Goal: Task Accomplishment & Management: Use online tool/utility

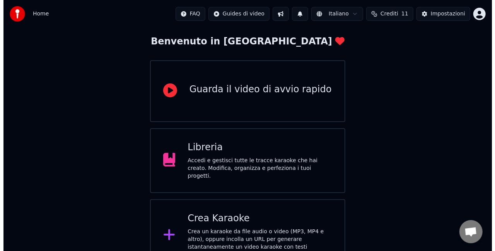
scroll to position [49, 0]
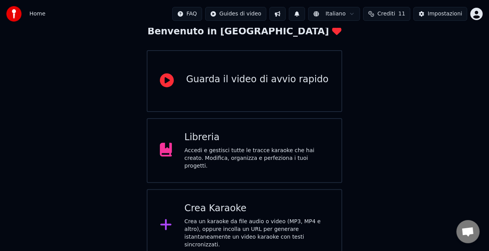
click at [241, 199] on div "Crea Karaoke Crea un karaoke da file audio o video (MP3, MP4 e altro), oppure i…" at bounding box center [244, 226] width 195 height 73
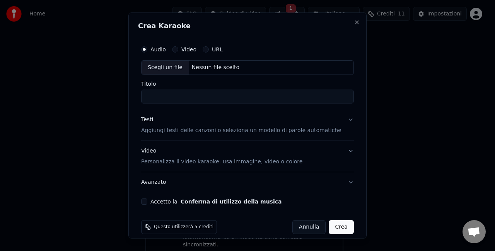
click at [169, 68] on div "Scegli un file" at bounding box center [165, 68] width 47 height 14
type input "**********"
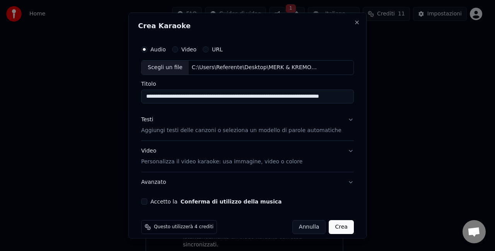
click at [153, 121] on div "Testi" at bounding box center [147, 120] width 12 height 8
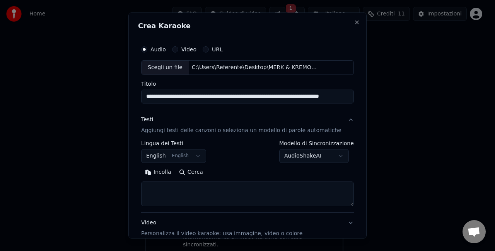
click at [188, 191] on textarea at bounding box center [247, 193] width 213 height 25
paste textarea "**********"
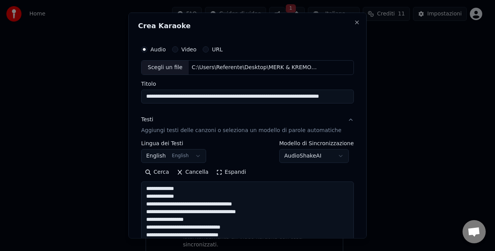
scroll to position [296, 0]
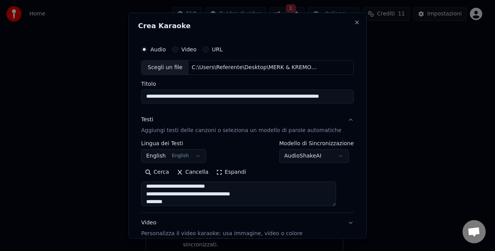
type textarea "**********"
click at [201, 154] on button "English English" at bounding box center [173, 156] width 65 height 14
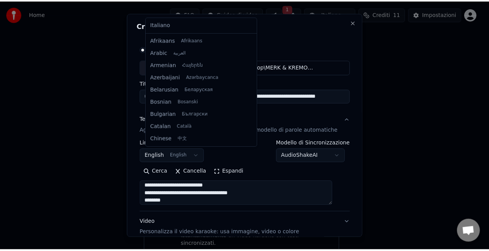
scroll to position [62, 0]
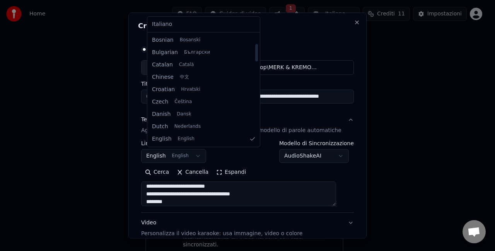
select select "**"
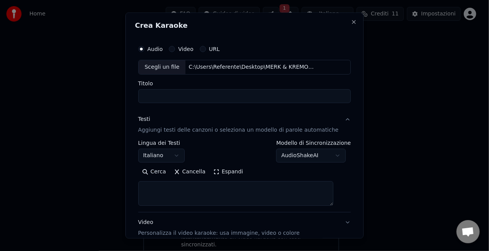
select select
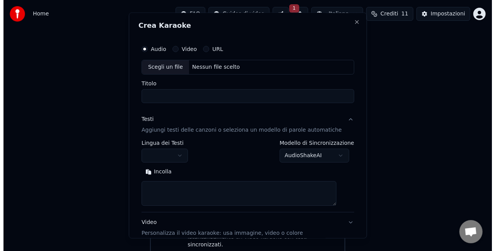
scroll to position [0, 0]
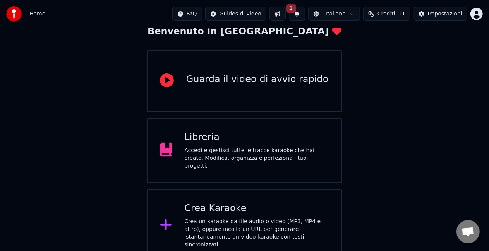
click at [284, 209] on div "Crea Karaoke" at bounding box center [256, 209] width 145 height 12
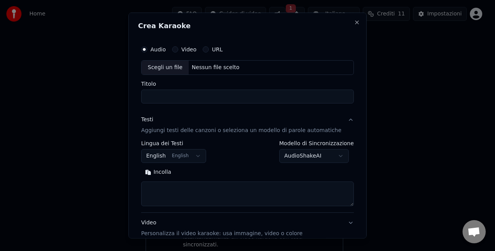
click at [184, 73] on div "Scegli un file" at bounding box center [165, 68] width 47 height 14
type input "**********"
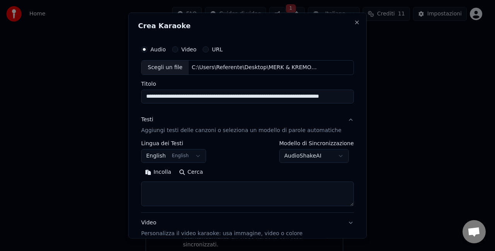
click at [151, 117] on div "Testi" at bounding box center [147, 120] width 12 height 8
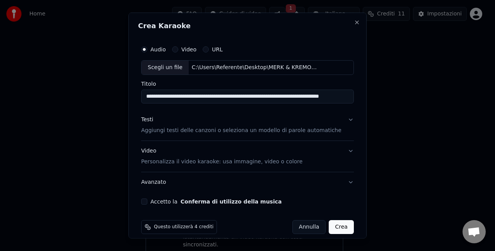
click at [153, 120] on div "Testi" at bounding box center [147, 120] width 12 height 8
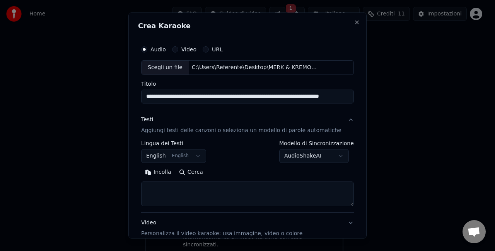
click at [185, 128] on p "Aggiungi testi delle canzoni o seleziona un modello di parole automatiche" at bounding box center [241, 131] width 200 height 8
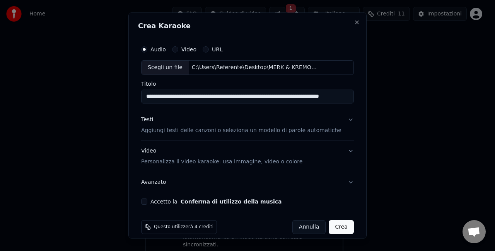
click at [185, 128] on p "Aggiungi testi delle canzoni o seleziona un modello di parole automatiche" at bounding box center [241, 131] width 200 height 8
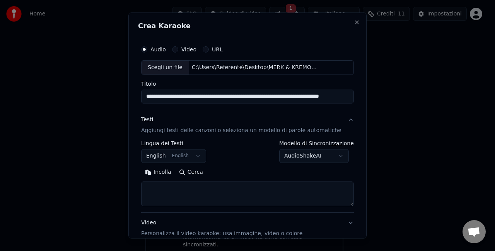
click at [195, 181] on div "Incolla Cerca" at bounding box center [247, 186] width 213 height 40
click at [213, 192] on textarea at bounding box center [247, 193] width 213 height 25
paste textarea "**********"
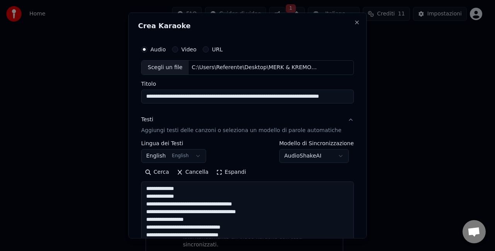
scroll to position [296, 0]
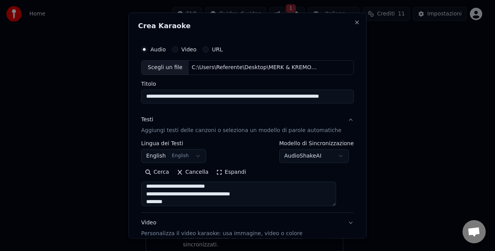
type textarea "**********"
click at [171, 154] on button "English English" at bounding box center [173, 156] width 65 height 14
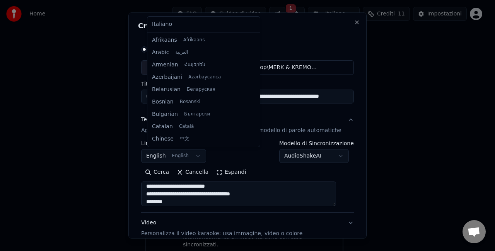
scroll to position [62, 0]
select select "**"
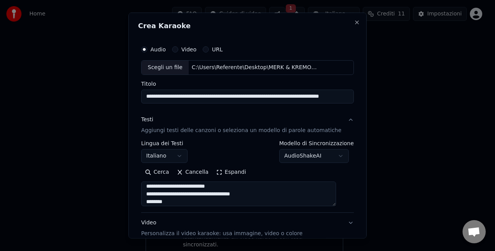
click at [291, 173] on div "Cerca Cancella Espandi" at bounding box center [247, 172] width 213 height 12
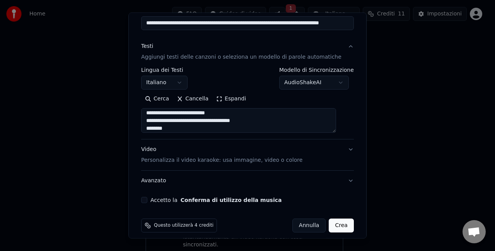
scroll to position [79, 0]
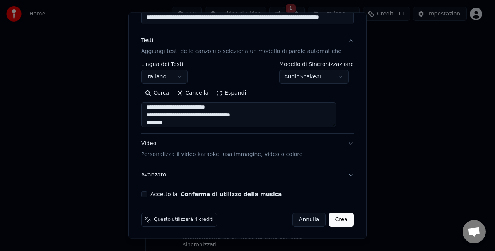
click at [339, 144] on button "Video Personalizza il video karaoke: usa immagine, video o colore" at bounding box center [247, 149] width 213 height 31
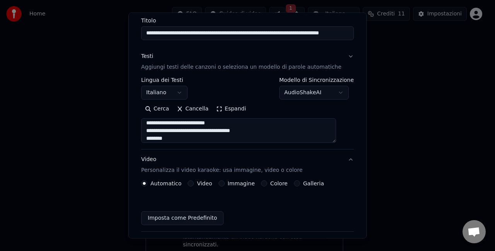
scroll to position [58, 0]
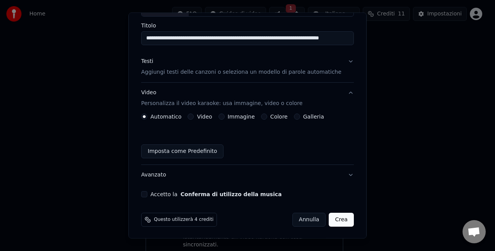
click at [265, 116] on button "Colore" at bounding box center [264, 117] width 6 height 6
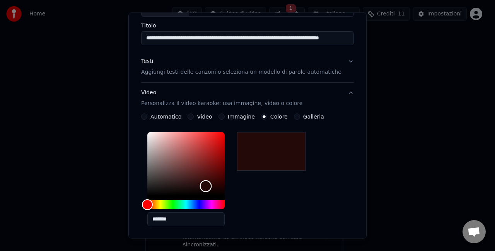
drag, startPoint x: 152, startPoint y: 192, endPoint x: 217, endPoint y: 183, distance: 65.2
click at [212, 181] on div "Color" at bounding box center [206, 187] width 12 height 12
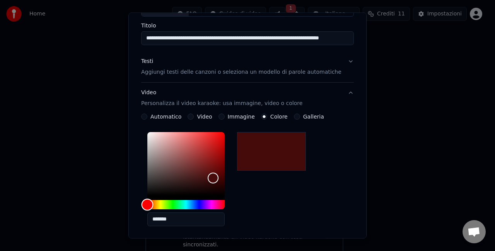
click at [207, 205] on div "Hue" at bounding box center [185, 204] width 77 height 9
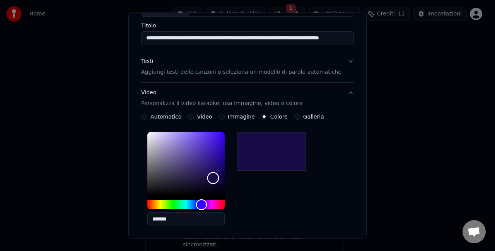
click at [213, 179] on div "Color" at bounding box center [185, 163] width 77 height 63
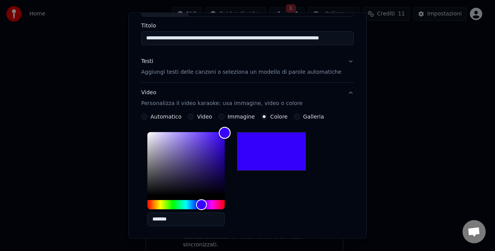
drag, startPoint x: 217, startPoint y: 177, endPoint x: 232, endPoint y: 142, distance: 37.6
click at [231, 133] on div "Color" at bounding box center [225, 134] width 12 height 12
type input "*******"
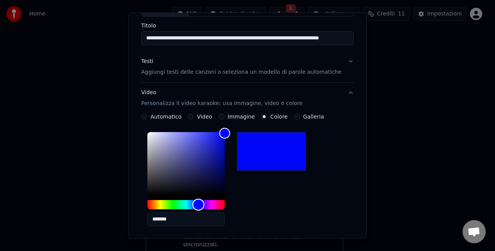
click at [204, 204] on div "Hue" at bounding box center [199, 205] width 12 height 12
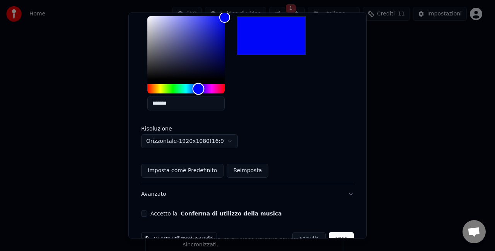
scroll to position [193, 0]
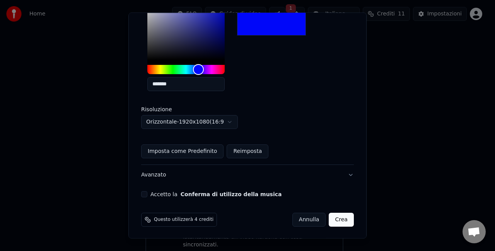
click at [338, 174] on button "Avanzato" at bounding box center [247, 175] width 213 height 20
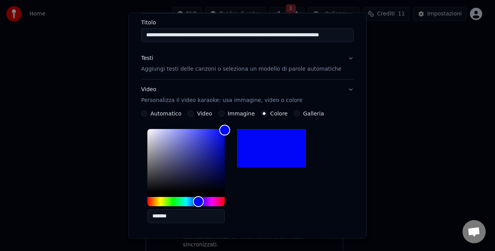
scroll to position [36, 0]
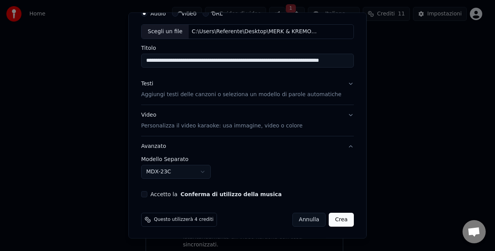
click at [147, 195] on button "Accetto la Conferma di utilizzo della musica" at bounding box center [144, 194] width 6 height 6
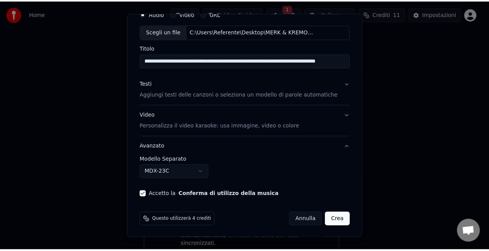
scroll to position [0, 0]
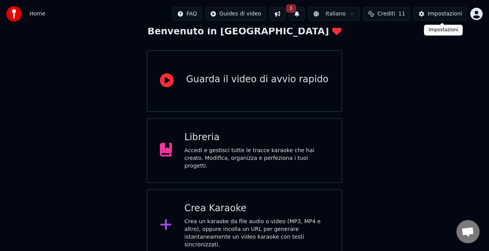
click at [423, 16] on button "Impostazioni" at bounding box center [440, 14] width 54 height 14
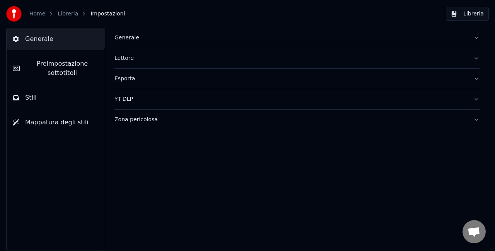
click at [56, 95] on button "Stili" at bounding box center [56, 98] width 98 height 22
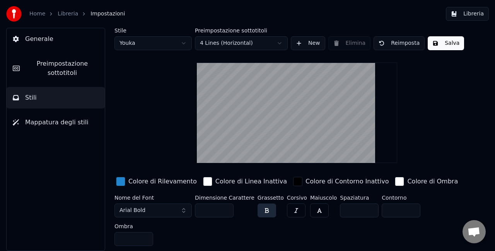
click at [152, 212] on button "Arial Bold" at bounding box center [153, 211] width 77 height 14
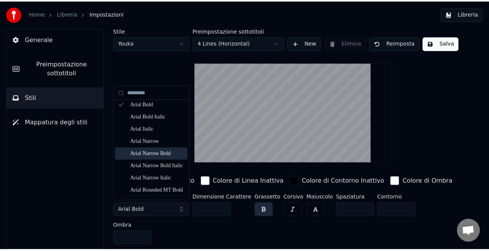
scroll to position [39, 0]
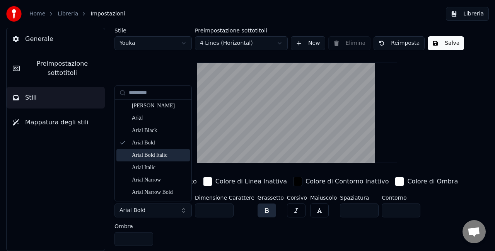
click at [152, 159] on div "Arial Bold Italic" at bounding box center [159, 156] width 55 height 8
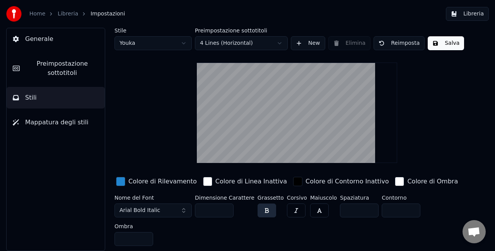
click at [140, 212] on span "Arial Bold Italic" at bounding box center [140, 211] width 41 height 8
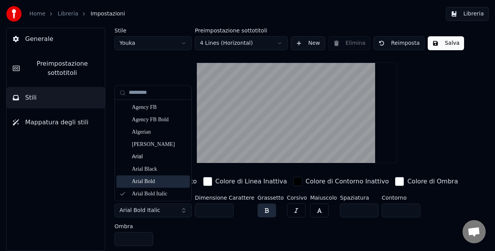
click at [144, 183] on div "Arial Bold" at bounding box center [159, 182] width 55 height 8
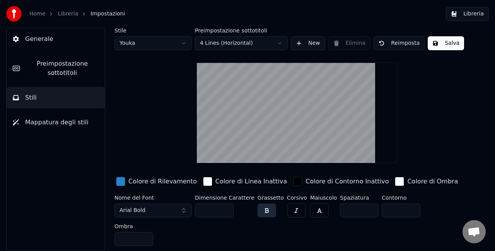
click at [64, 16] on link "Libreria" at bounding box center [68, 14] width 21 height 8
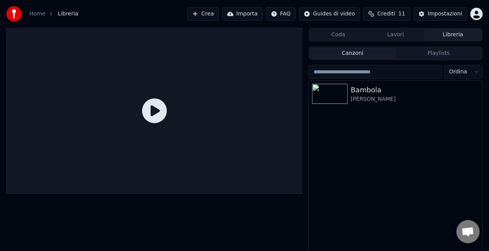
click at [340, 15] on html "Home Libreria Crea Importa FAQ Guides di video Crediti 11 Impostazioni Coda Lav…" at bounding box center [244, 125] width 489 height 251
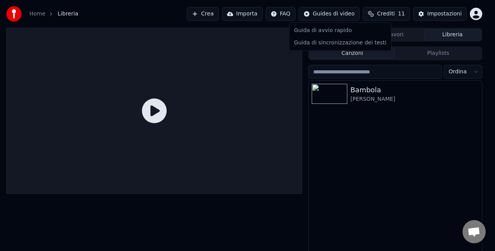
click at [149, 14] on html "Home Libreria Crea Importa FAQ Guides di video Crediti 11 Impostazioni Coda Lav…" at bounding box center [247, 125] width 495 height 251
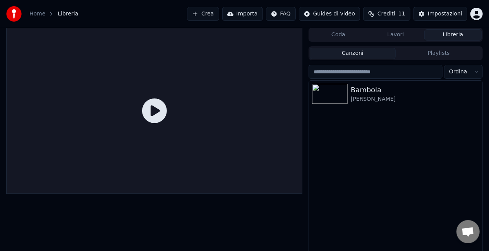
click at [39, 17] on link "Home" at bounding box center [37, 14] width 16 height 8
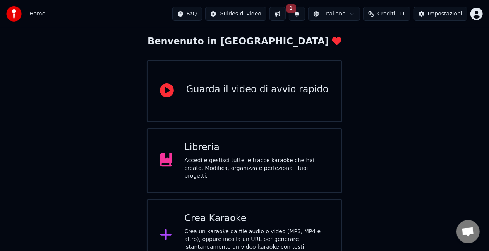
scroll to position [49, 0]
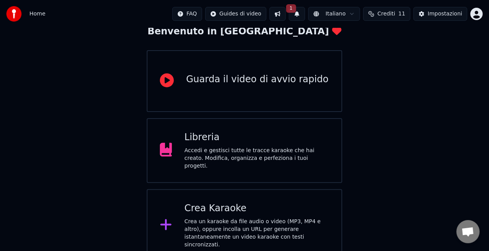
click at [273, 149] on div "Accedi e gestisci tutte le tracce karaoke che hai creato. Modifica, organizza e…" at bounding box center [256, 158] width 145 height 23
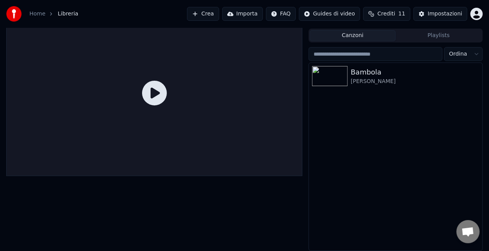
scroll to position [17, 0]
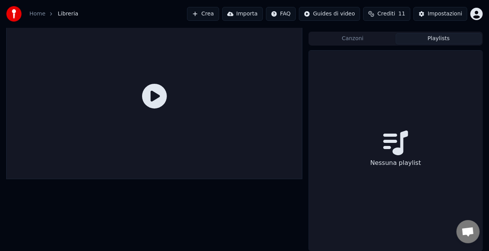
click at [413, 36] on button "Playlists" at bounding box center [438, 38] width 86 height 11
click at [354, 42] on button "Canzoni" at bounding box center [352, 38] width 86 height 11
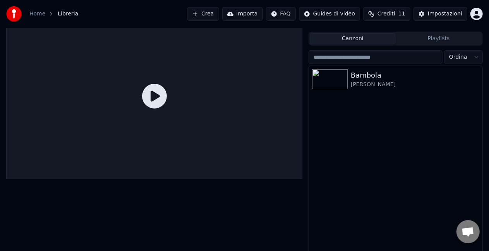
click at [389, 11] on span "Crediti" at bounding box center [386, 14] width 18 height 8
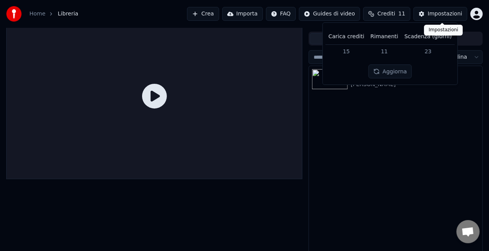
click at [432, 11] on div "Impostazioni" at bounding box center [444, 14] width 34 height 8
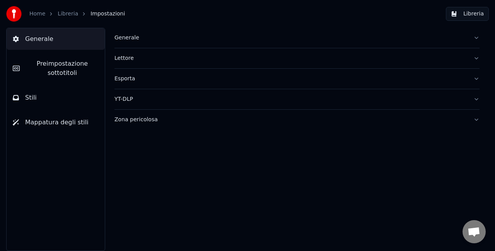
click at [466, 11] on button "Libreria" at bounding box center [467, 14] width 43 height 14
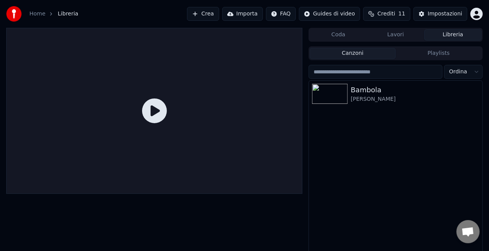
click at [218, 18] on button "Crea" at bounding box center [203, 14] width 32 height 14
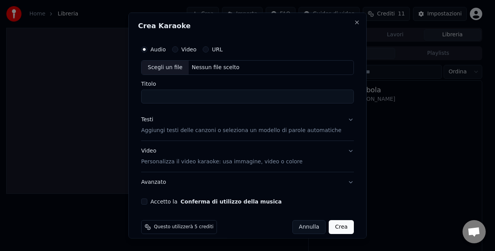
click at [173, 71] on div "Scegli un file" at bounding box center [165, 68] width 47 height 14
type input "**********"
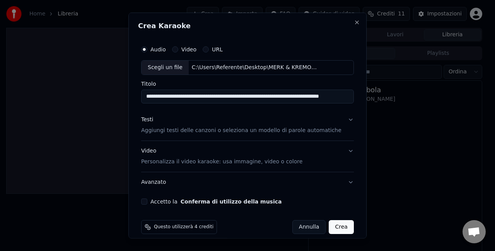
click at [151, 121] on div "Testi" at bounding box center [147, 120] width 12 height 8
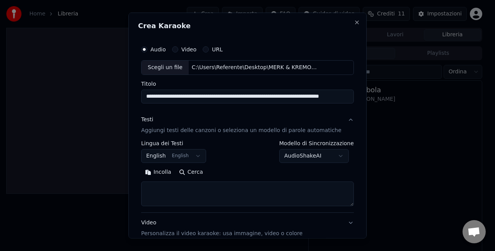
click at [186, 188] on textarea at bounding box center [247, 193] width 213 height 25
paste textarea "**********"
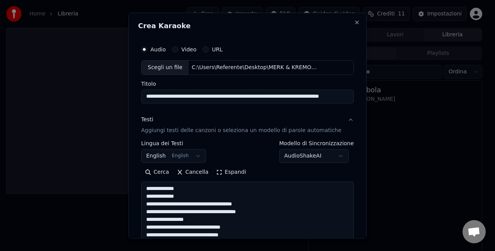
scroll to position [296, 0]
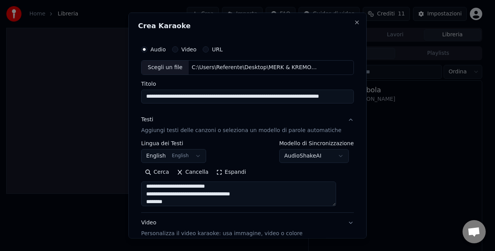
type textarea "**********"
click at [166, 154] on button "English English" at bounding box center [173, 156] width 65 height 14
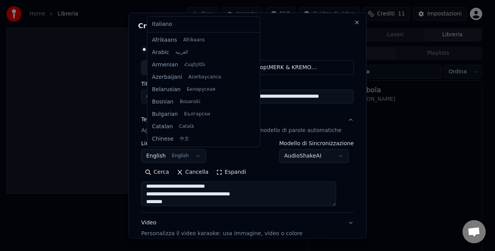
scroll to position [62, 0]
select select "**"
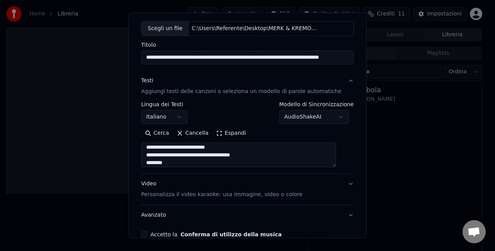
scroll to position [77, 0]
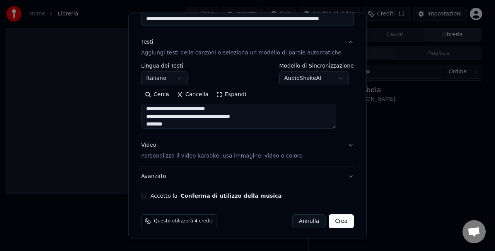
click at [293, 155] on button "Video Personalizza il video karaoke: usa immagine, video o colore" at bounding box center [247, 150] width 213 height 31
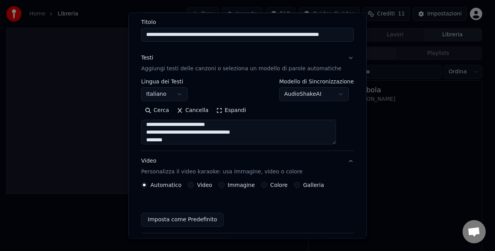
scroll to position [58, 0]
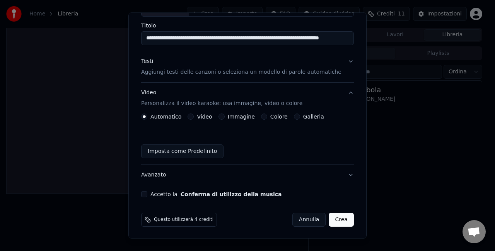
click at [265, 116] on button "Colore" at bounding box center [264, 117] width 6 height 6
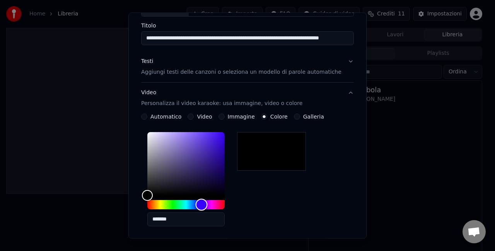
click at [207, 207] on div "Hue" at bounding box center [185, 204] width 77 height 9
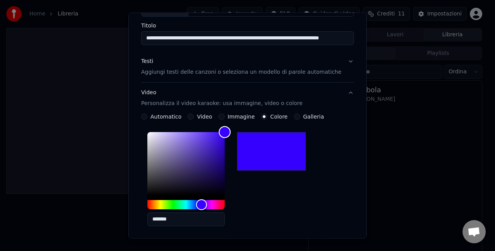
drag, startPoint x: 210, startPoint y: 164, endPoint x: 234, endPoint y: 126, distance: 44.8
click at [234, 126] on div "**********" at bounding box center [247, 204] width 213 height 180
type input "*******"
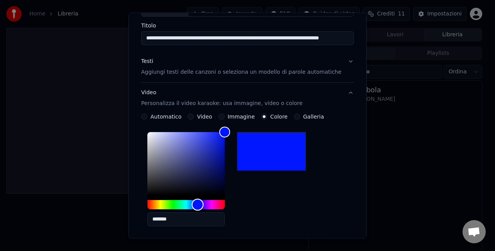
drag, startPoint x: 210, startPoint y: 204, endPoint x: 203, endPoint y: 204, distance: 6.6
click at [203, 204] on div "Hue" at bounding box center [198, 205] width 12 height 12
click at [341, 181] on div "*******" at bounding box center [247, 181] width 213 height 104
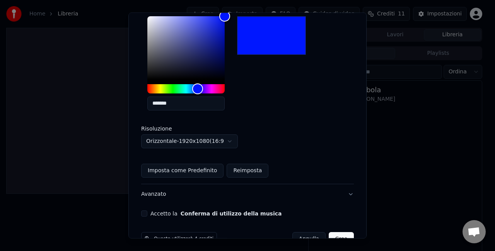
scroll to position [193, 0]
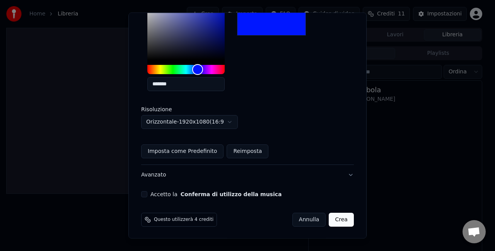
click at [147, 194] on button "Accetto la Conferma di utilizzo della musica" at bounding box center [144, 194] width 6 height 6
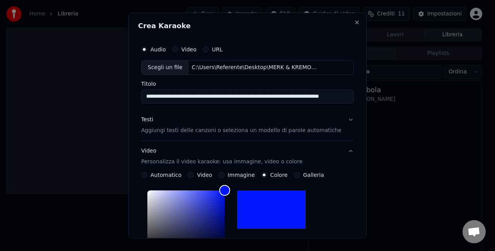
scroll to position [0, 0]
click at [232, 98] on input "**********" at bounding box center [247, 96] width 213 height 14
drag, startPoint x: 266, startPoint y: 96, endPoint x: 451, endPoint y: 99, distance: 185.3
click at [451, 99] on body "**********" at bounding box center [244, 125] width 489 height 251
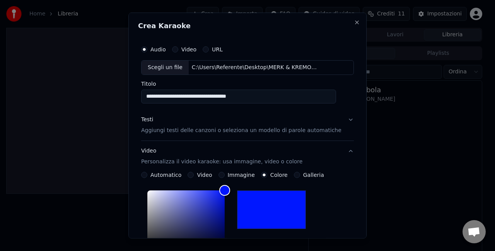
scroll to position [0, 0]
type input "**********"
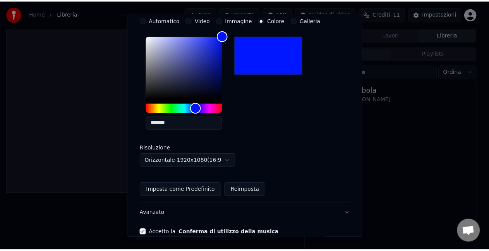
scroll to position [193, 0]
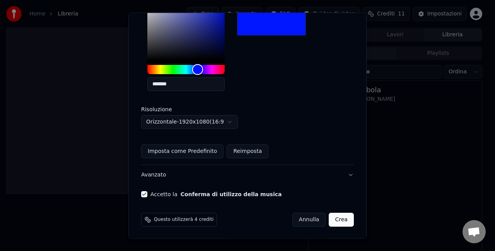
click at [332, 218] on button "Crea" at bounding box center [341, 220] width 25 height 14
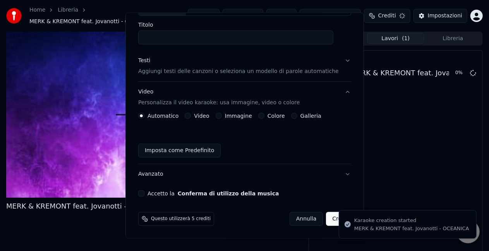
scroll to position [0, 0]
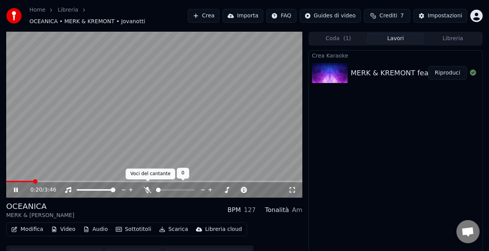
click at [146, 188] on icon at bounding box center [148, 190] width 8 height 6
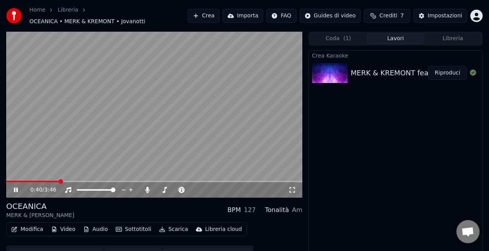
click at [20, 187] on icon at bounding box center [21, 190] width 18 height 6
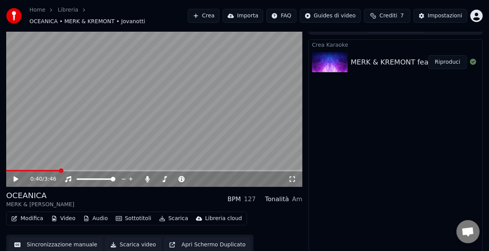
click at [125, 243] on button "Scarica video" at bounding box center [133, 245] width 56 height 14
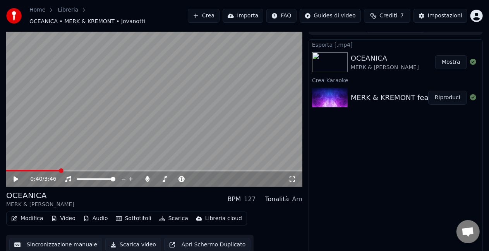
click at [446, 55] on button "Mostra" at bounding box center [451, 62] width 32 height 14
click at [215, 16] on button "Crea" at bounding box center [204, 16] width 32 height 14
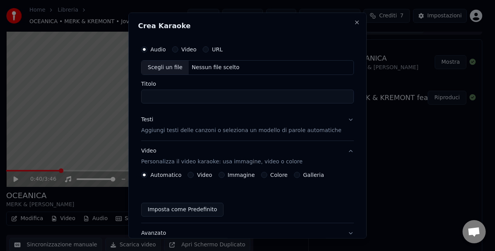
click at [180, 64] on div "Scegli un file" at bounding box center [165, 68] width 47 height 14
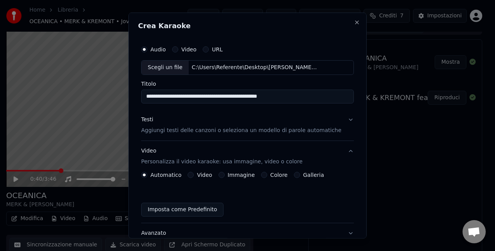
click at [268, 97] on input "**********" at bounding box center [247, 96] width 213 height 14
drag, startPoint x: 238, startPoint y: 98, endPoint x: 322, endPoint y: 104, distance: 84.9
click at [322, 104] on div "**********" at bounding box center [247, 149] width 219 height 221
type input "**********"
click at [348, 113] on div "**********" at bounding box center [247, 126] width 238 height 226
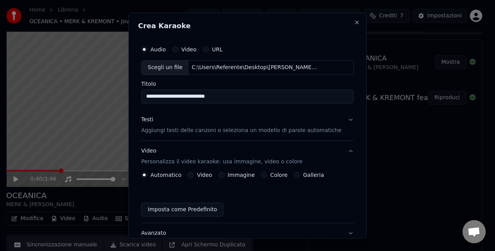
scroll to position [39, 0]
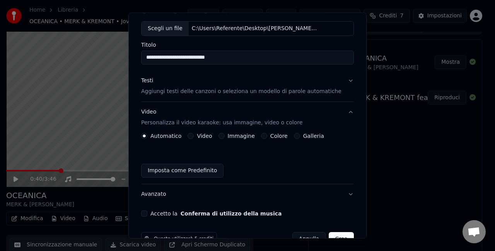
click at [186, 95] on p "Aggiungi testi delle canzoni o seleziona un modello di parole automatiche" at bounding box center [241, 92] width 200 height 8
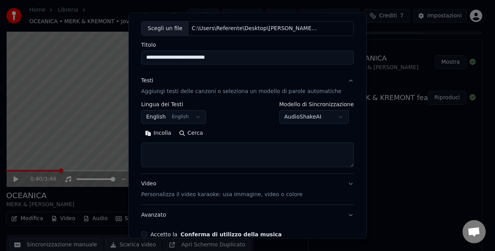
click at [181, 148] on textarea at bounding box center [247, 155] width 213 height 25
paste textarea "**********"
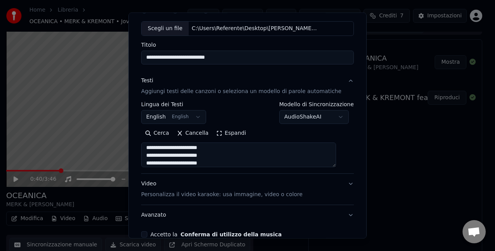
type textarea "**********"
click at [161, 115] on button "English English" at bounding box center [173, 117] width 65 height 14
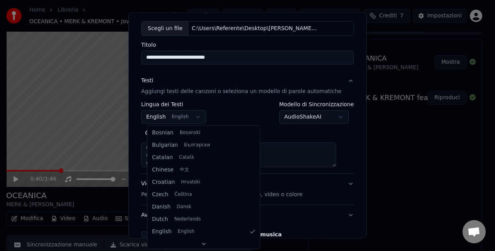
scroll to position [0, 0]
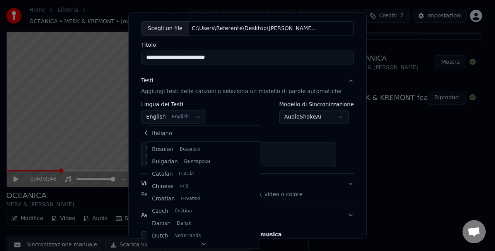
select select "**"
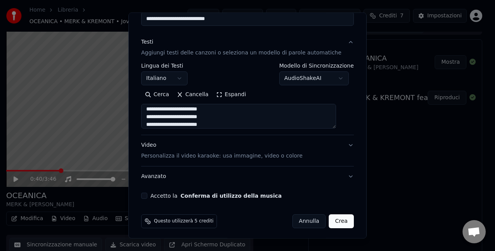
click at [340, 178] on button "Avanzato" at bounding box center [247, 177] width 213 height 20
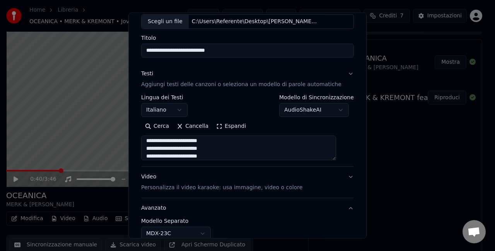
scroll to position [36, 0]
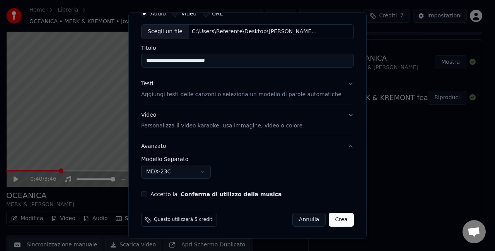
click at [156, 116] on div "Video Personalizza il video karaoke: usa immagine, video o colore" at bounding box center [221, 120] width 161 height 19
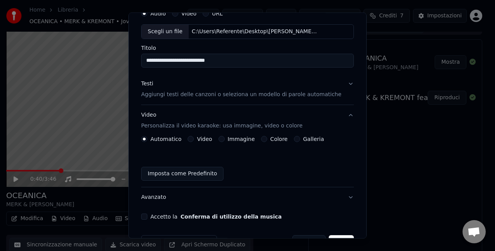
click at [266, 140] on button "Colore" at bounding box center [264, 139] width 6 height 6
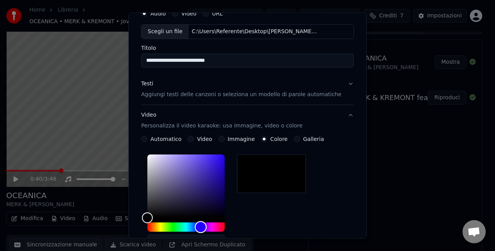
click at [207, 225] on div "Hue" at bounding box center [185, 227] width 77 height 9
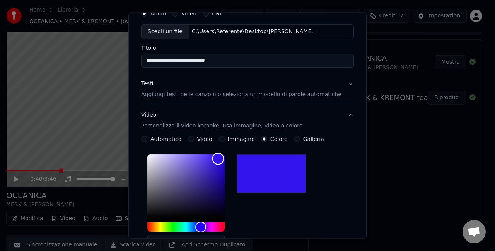
drag, startPoint x: 208, startPoint y: 196, endPoint x: 231, endPoint y: 156, distance: 46.8
click at [225, 156] on div "Color" at bounding box center [185, 186] width 77 height 63
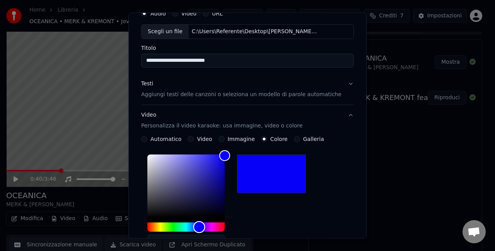
type input "*******"
click at [205, 227] on div "Hue" at bounding box center [200, 228] width 12 height 12
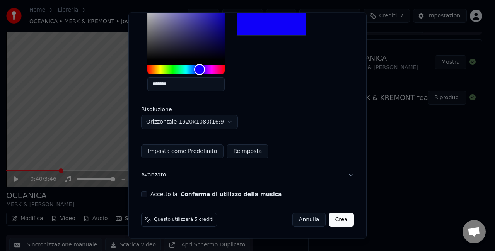
click at [147, 196] on button "Accetto la Conferma di utilizzo della musica" at bounding box center [144, 194] width 6 height 6
click at [330, 219] on button "Crea" at bounding box center [341, 220] width 25 height 14
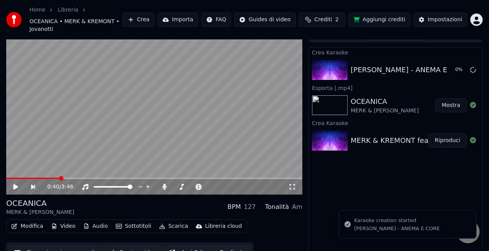
scroll to position [15, 0]
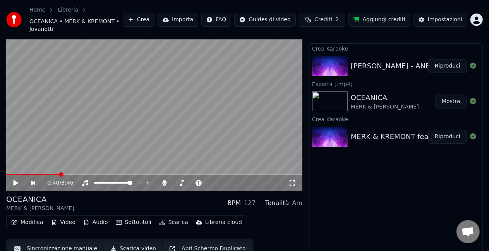
click at [445, 59] on button "Riproduci" at bounding box center [447, 66] width 39 height 14
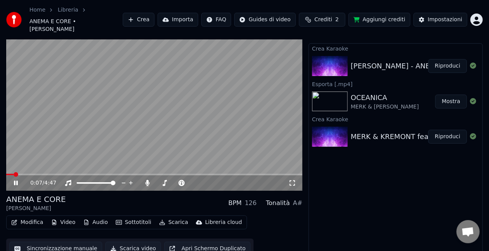
click at [22, 174] on span at bounding box center [154, 175] width 296 height 2
click at [31, 174] on span at bounding box center [154, 175] width 296 height 2
click at [36, 173] on span at bounding box center [34, 175] width 5 height 5
click at [42, 174] on span at bounding box center [154, 175] width 296 height 2
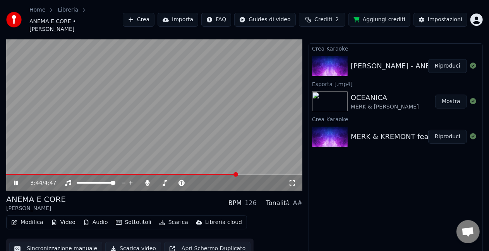
click at [237, 174] on span at bounding box center [154, 175] width 296 height 2
click at [245, 174] on span at bounding box center [154, 175] width 296 height 2
click at [256, 174] on span at bounding box center [154, 175] width 296 height 2
click at [265, 174] on span at bounding box center [154, 175] width 296 height 2
click at [271, 174] on span at bounding box center [154, 175] width 296 height 2
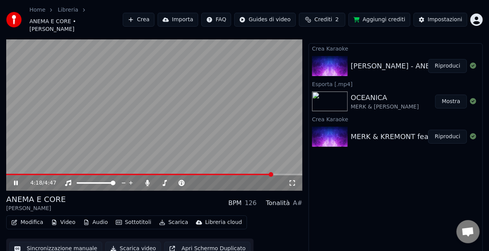
click at [18, 181] on icon at bounding box center [16, 183] width 4 height 5
click at [34, 219] on button "Modifica" at bounding box center [27, 222] width 38 height 11
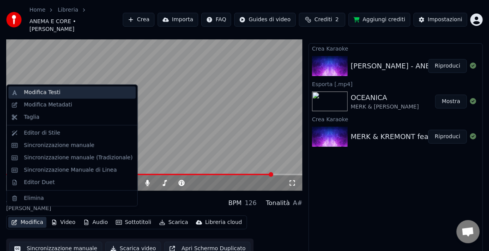
click at [45, 97] on div "Modifica Testi" at bounding box center [72, 93] width 127 height 12
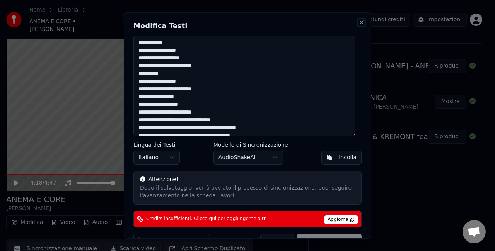
click at [359, 24] on button "Close" at bounding box center [362, 22] width 6 height 6
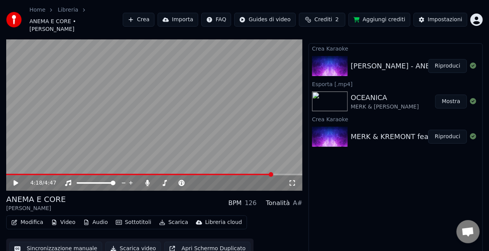
click at [124, 242] on button "Scarica video" at bounding box center [133, 249] width 56 height 14
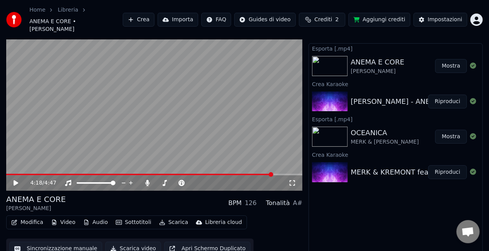
click at [458, 59] on button "Mostra" at bounding box center [451, 66] width 32 height 14
